Goal: Communication & Community: Answer question/provide support

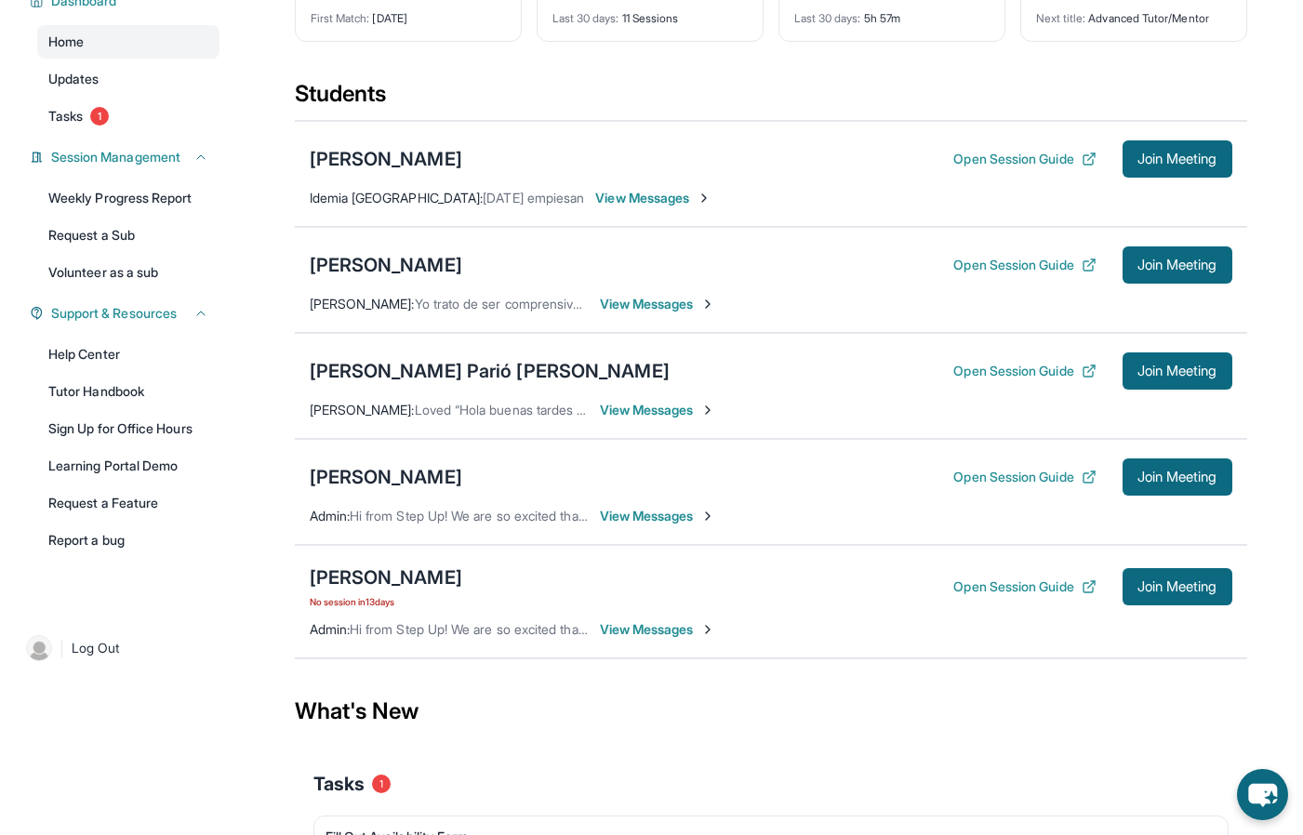
scroll to position [153, 0]
click at [664, 307] on span "View Messages" at bounding box center [658, 305] width 116 height 19
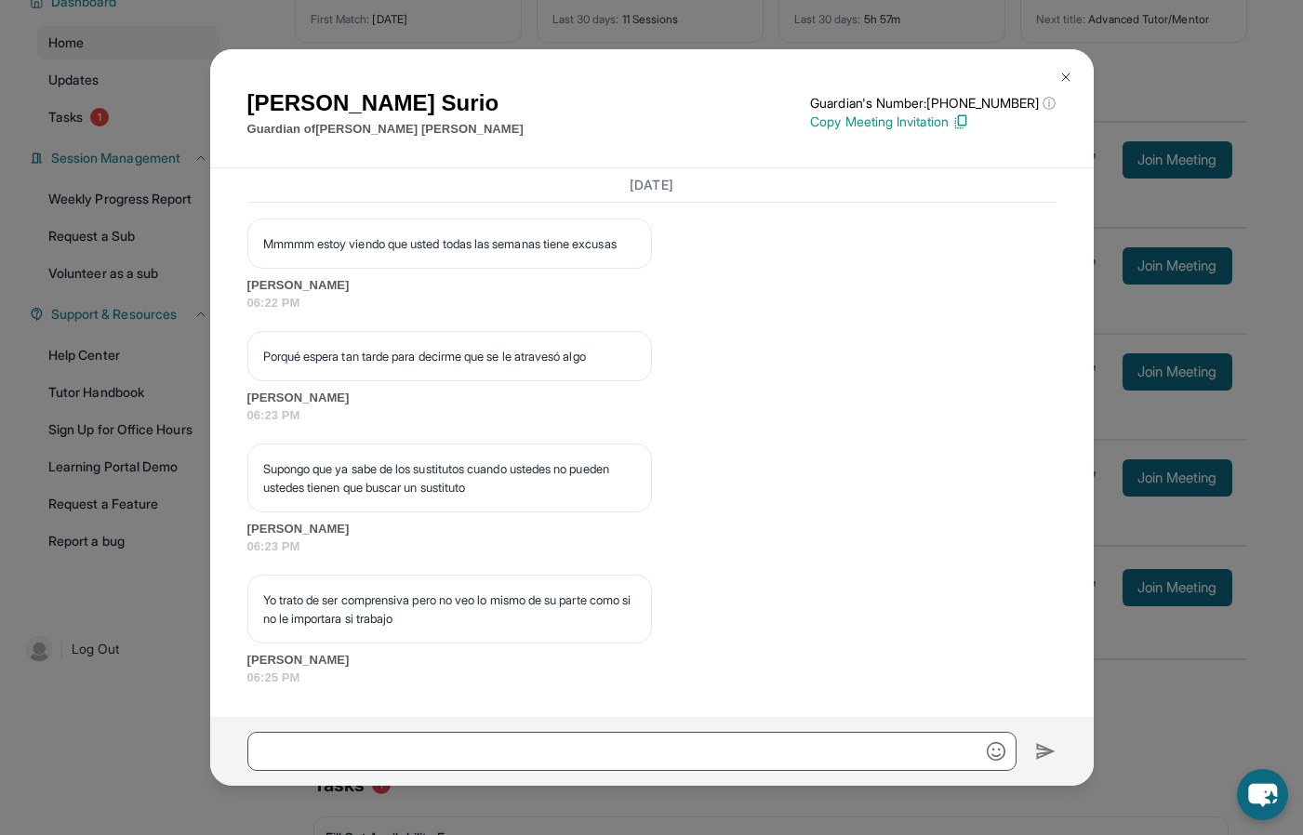
scroll to position [6133, 0]
click at [1068, 74] on img at bounding box center [1065, 77] width 15 height 15
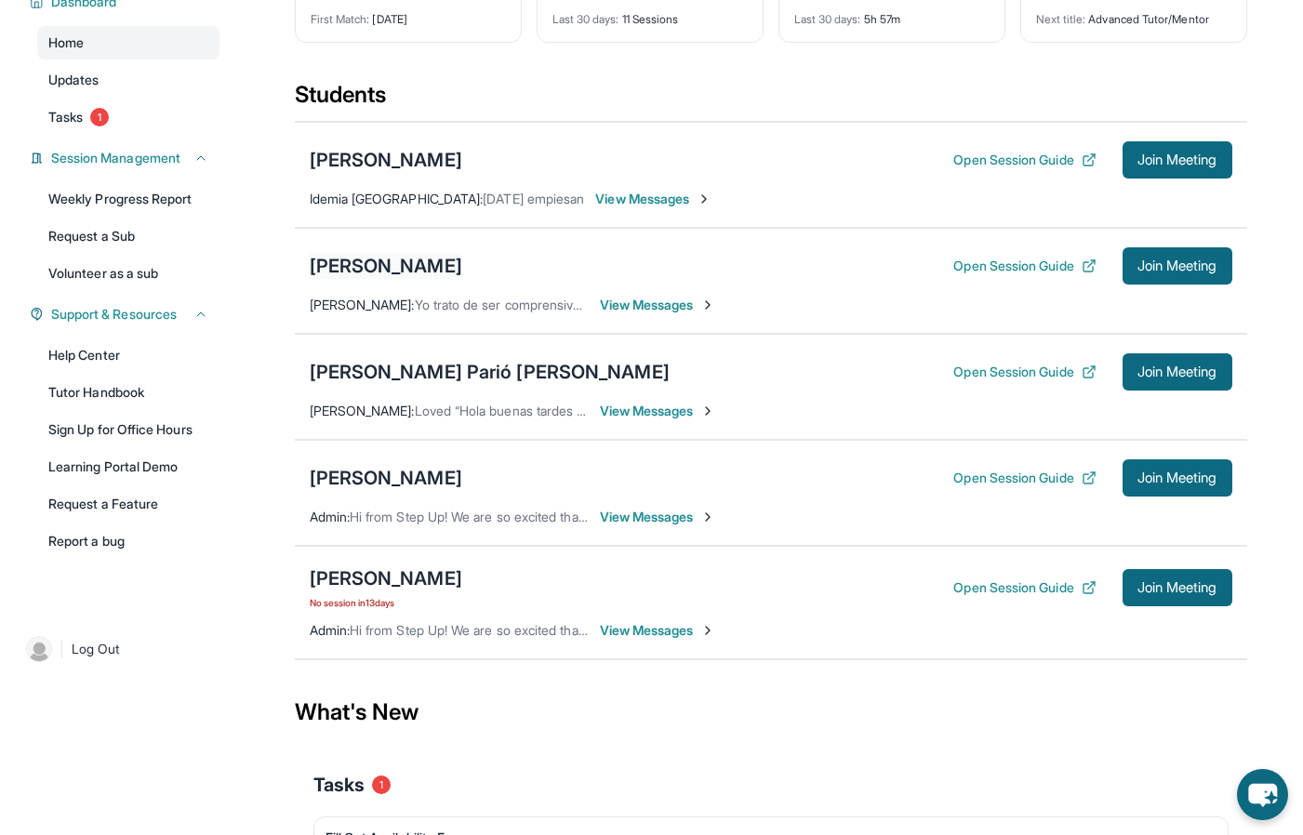
click at [447, 268] on div "[PERSON_NAME]" at bounding box center [386, 266] width 153 height 26
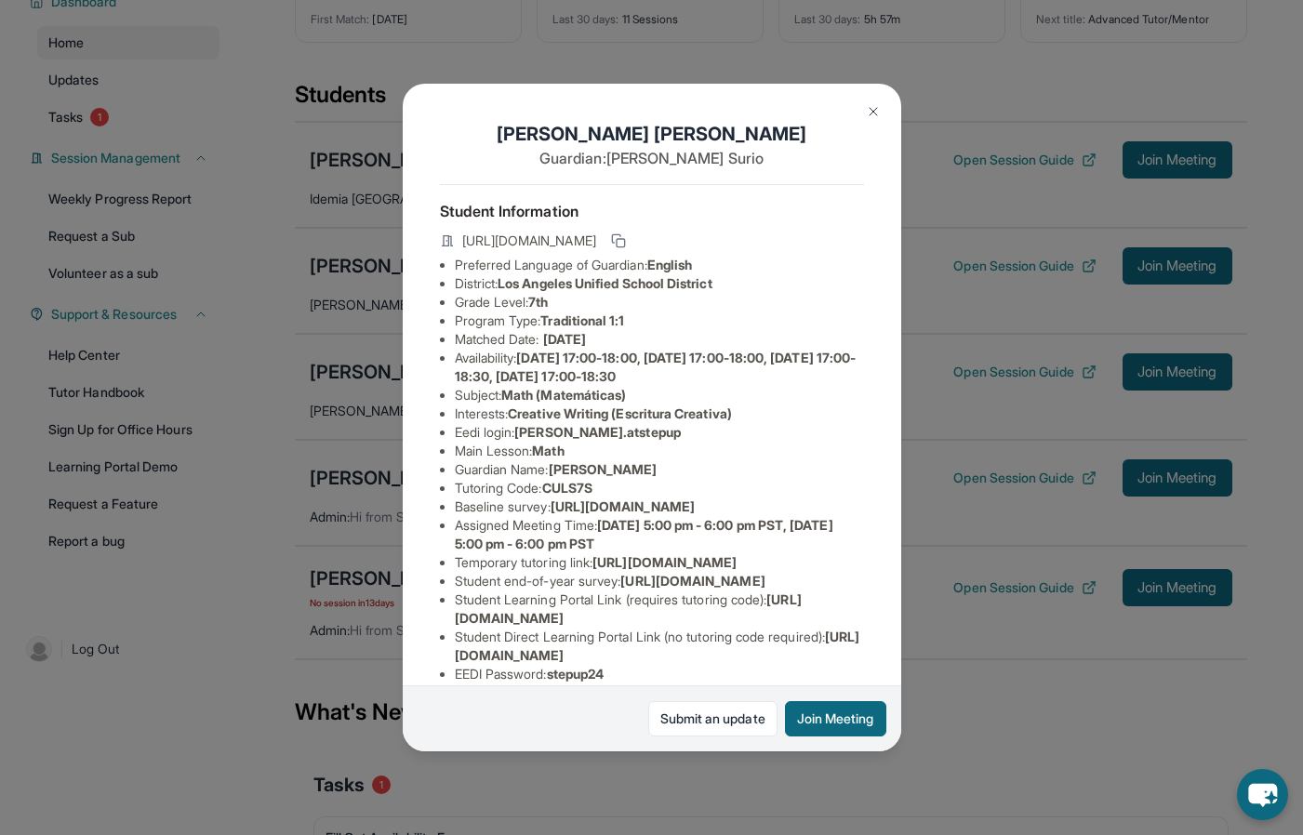
click at [875, 110] on img at bounding box center [873, 111] width 15 height 15
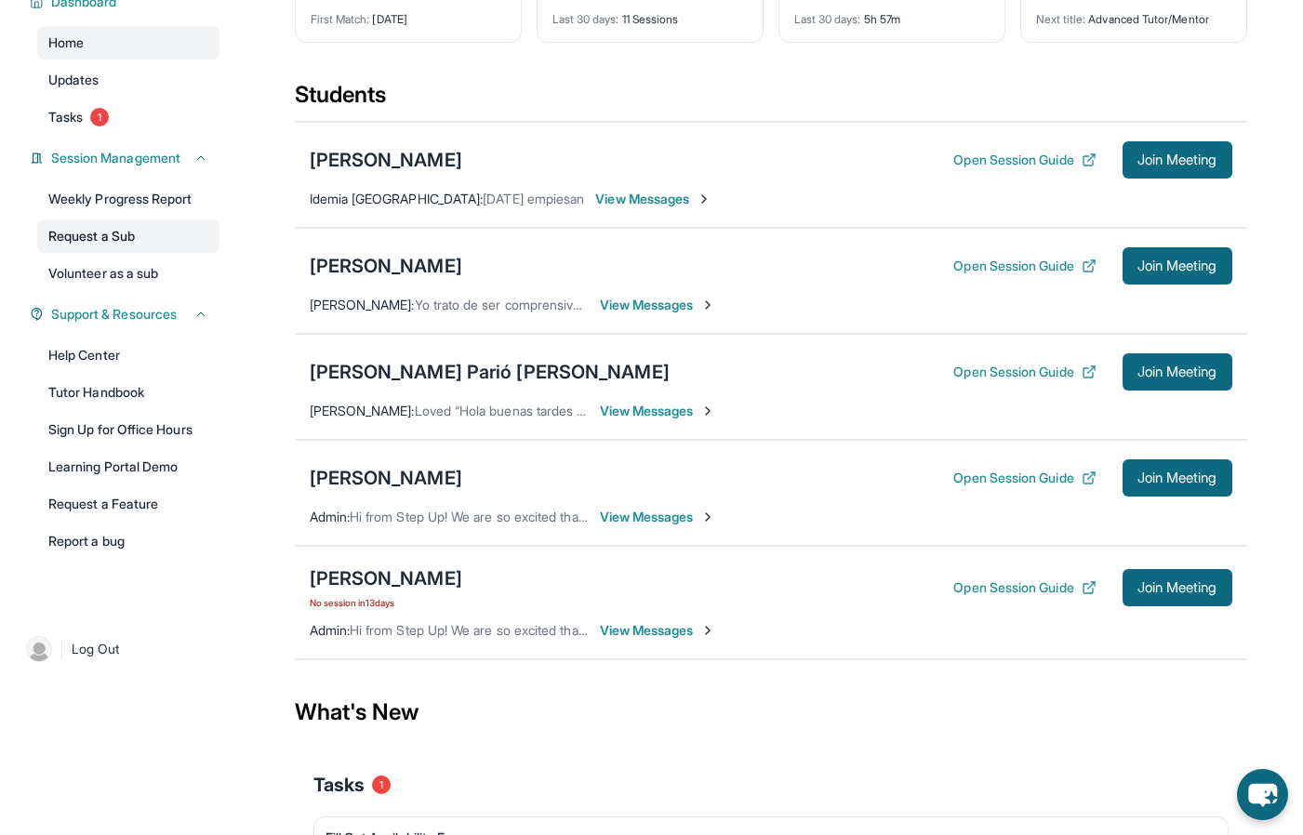
click at [136, 236] on link "Request a Sub" at bounding box center [128, 236] width 182 height 33
click at [107, 245] on link "Request a Sub" at bounding box center [128, 236] width 182 height 33
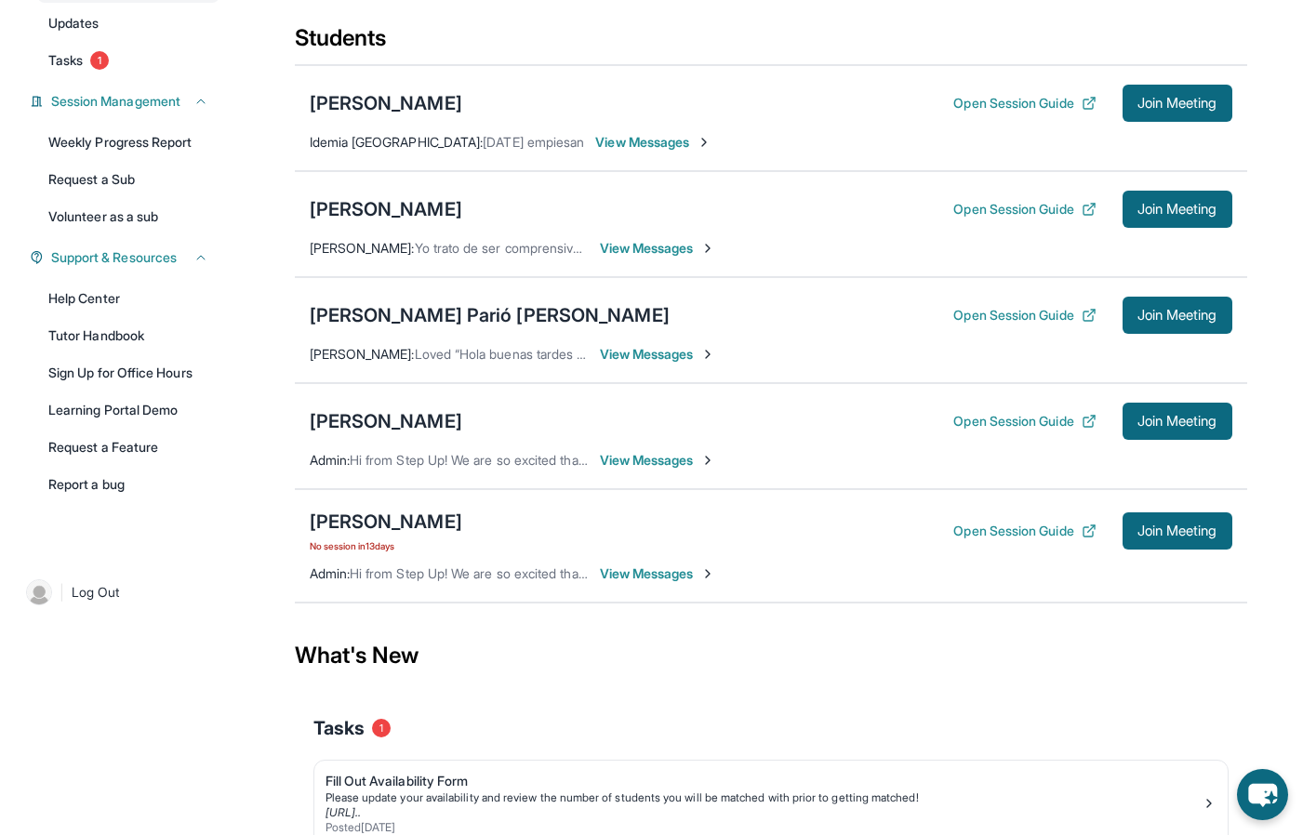
scroll to position [215, 0]
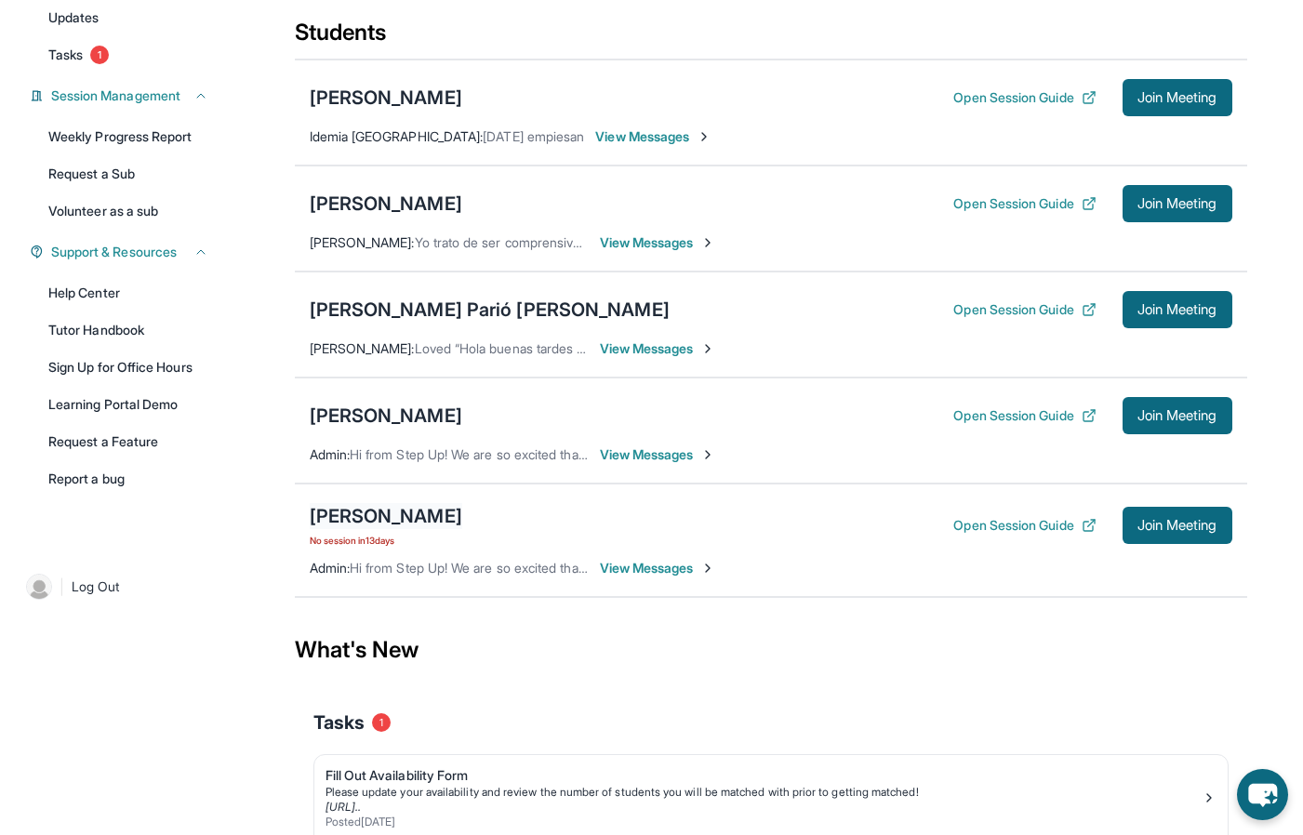
click at [459, 521] on div "[PERSON_NAME]" at bounding box center [386, 516] width 153 height 26
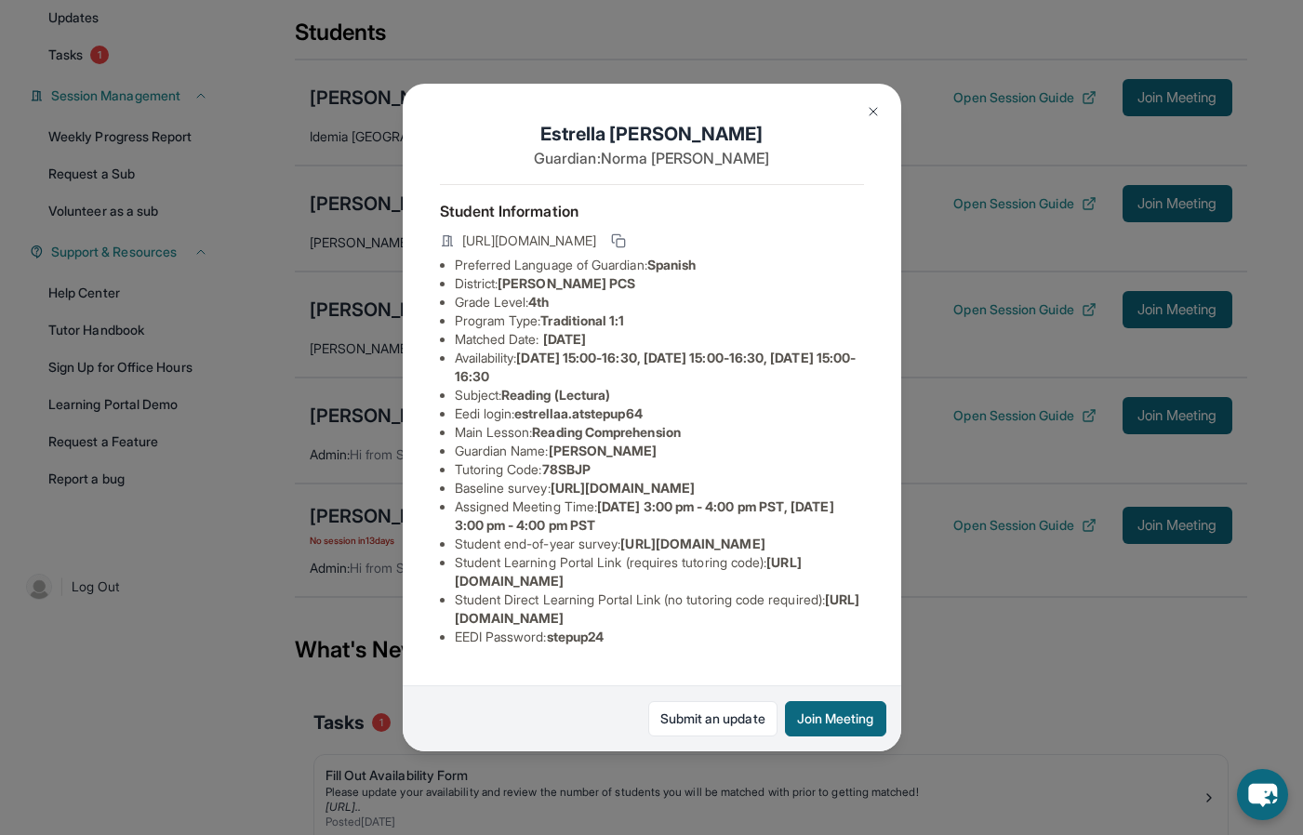
scroll to position [113, 0]
click at [877, 106] on img at bounding box center [873, 111] width 15 height 15
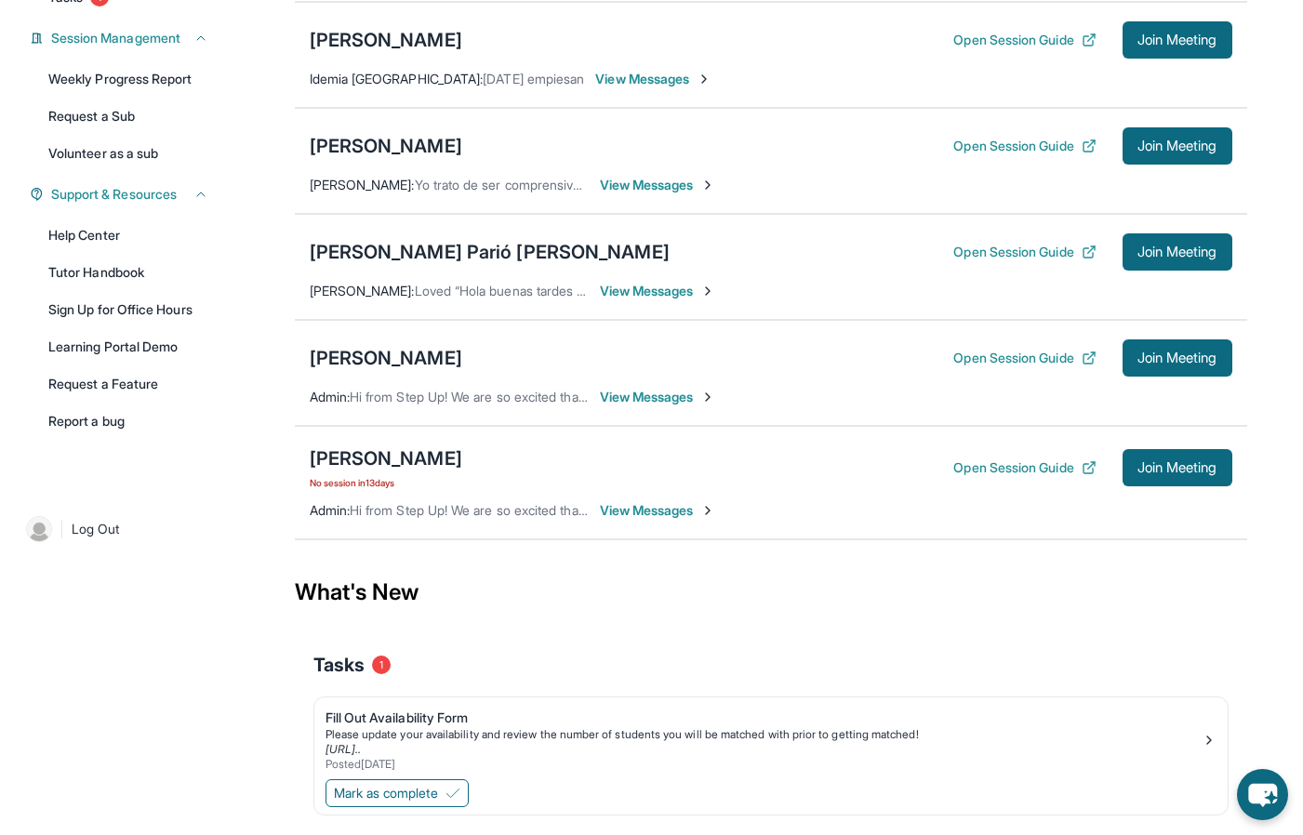
scroll to position [324, 0]
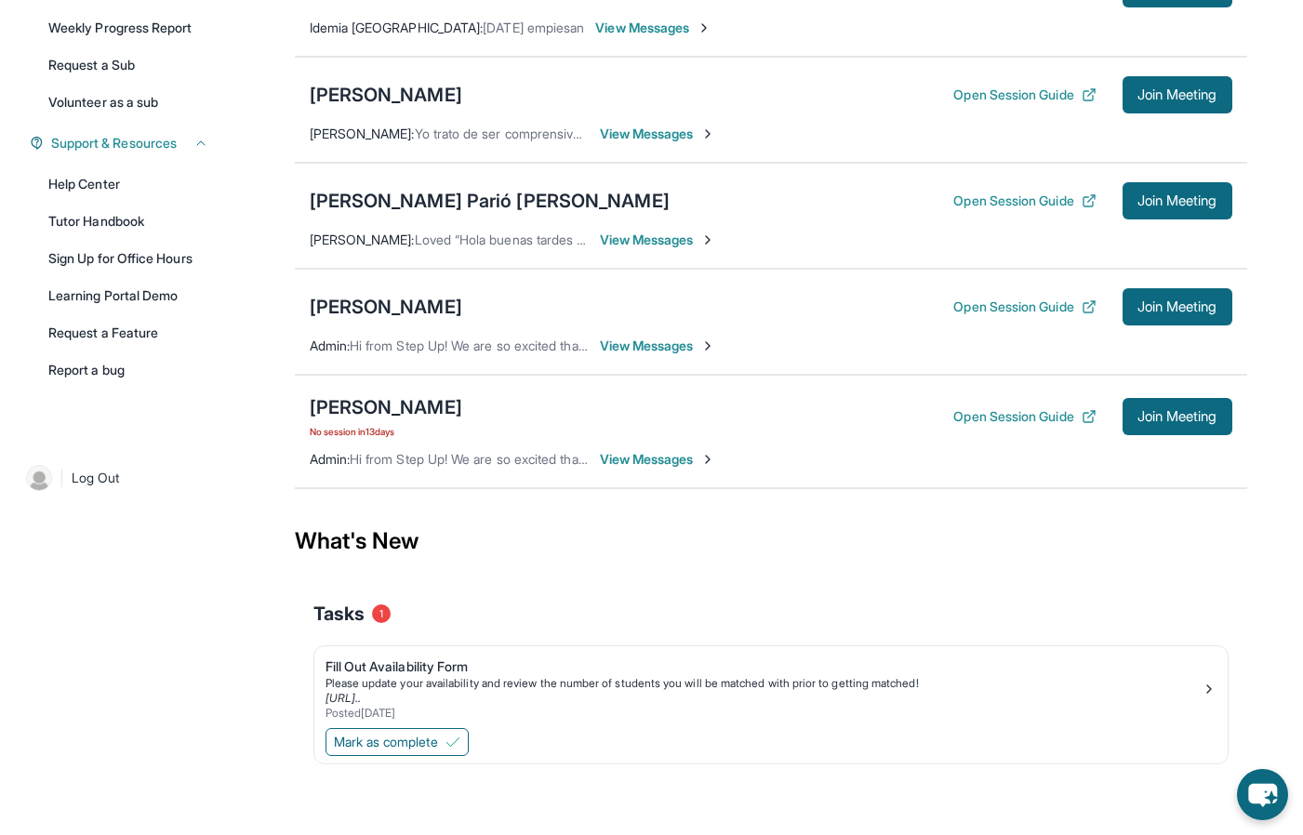
click at [619, 463] on span "View Messages" at bounding box center [658, 459] width 116 height 19
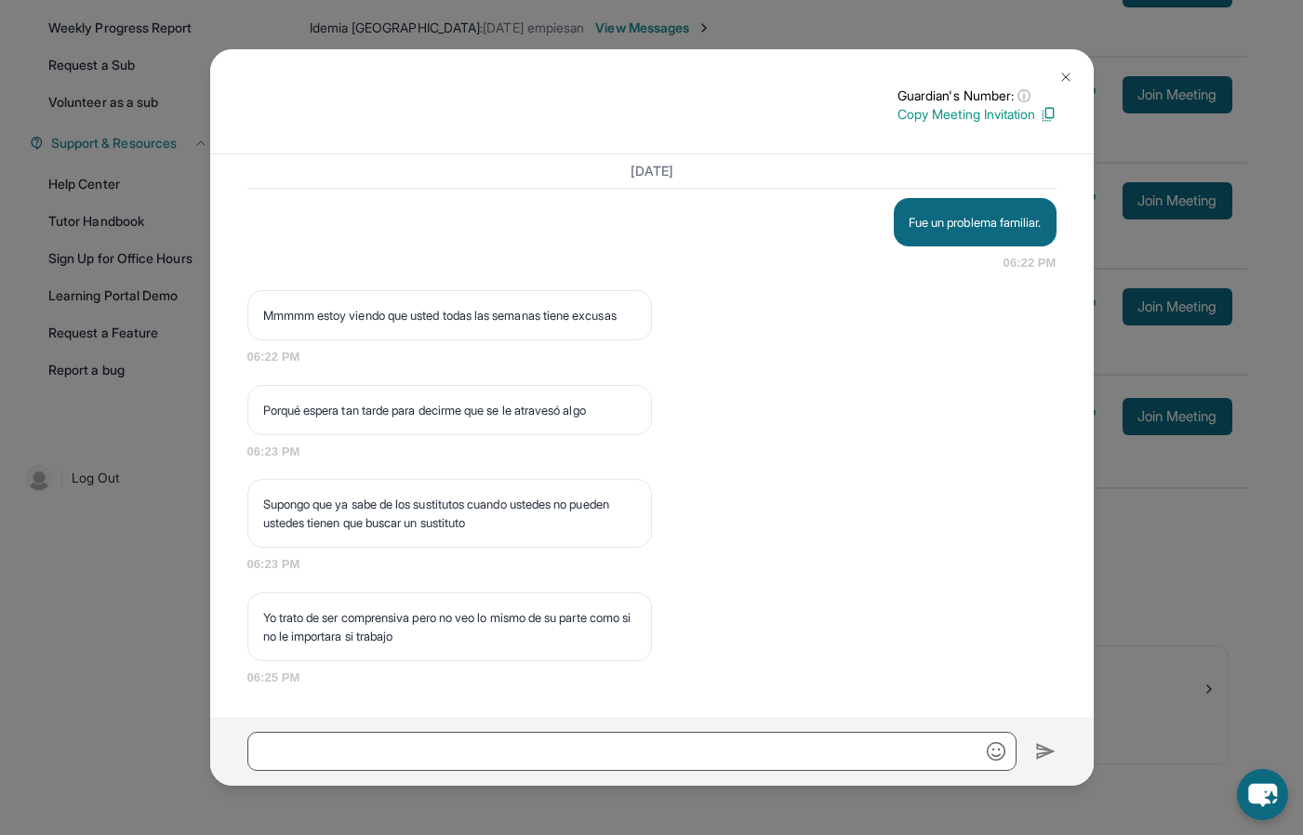
scroll to position [5684, 0]
click at [1060, 73] on img at bounding box center [1065, 77] width 15 height 15
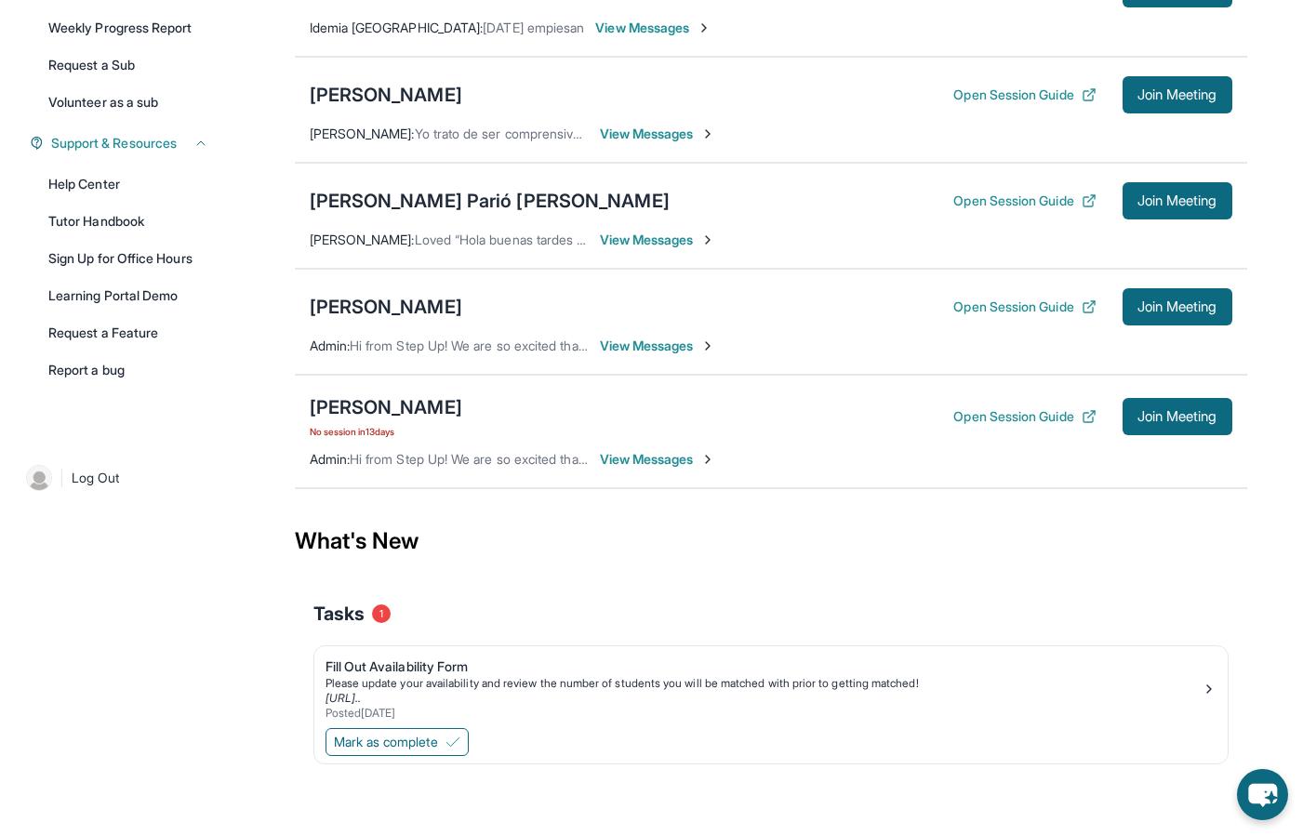
click at [516, 466] on span "Hi from Step Up! We are so excited that you are matched with one another. Pleas…" at bounding box center [1066, 459] width 1432 height 16
click at [625, 468] on span "View Messages" at bounding box center [658, 459] width 116 height 19
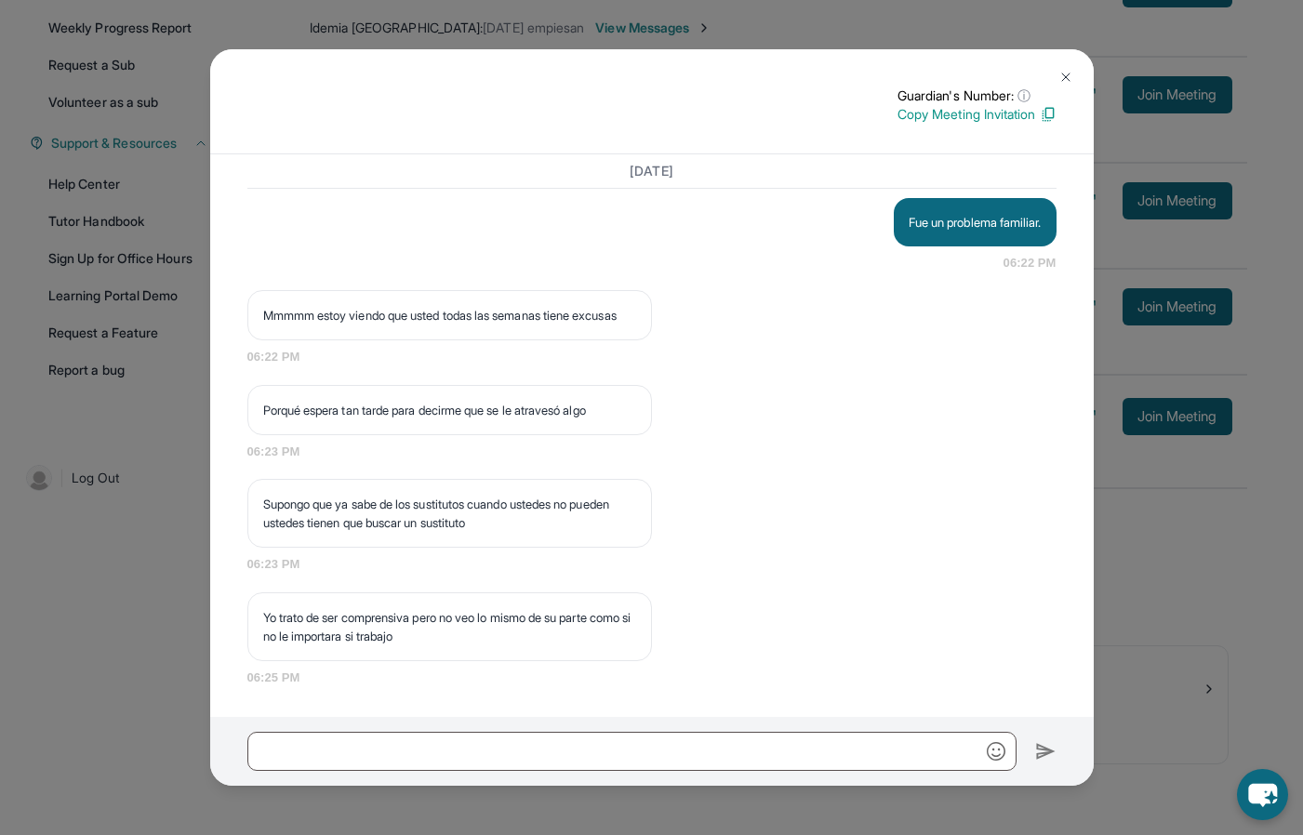
click at [1058, 77] on img at bounding box center [1065, 77] width 15 height 15
